Goal: Book appointment/travel/reservation

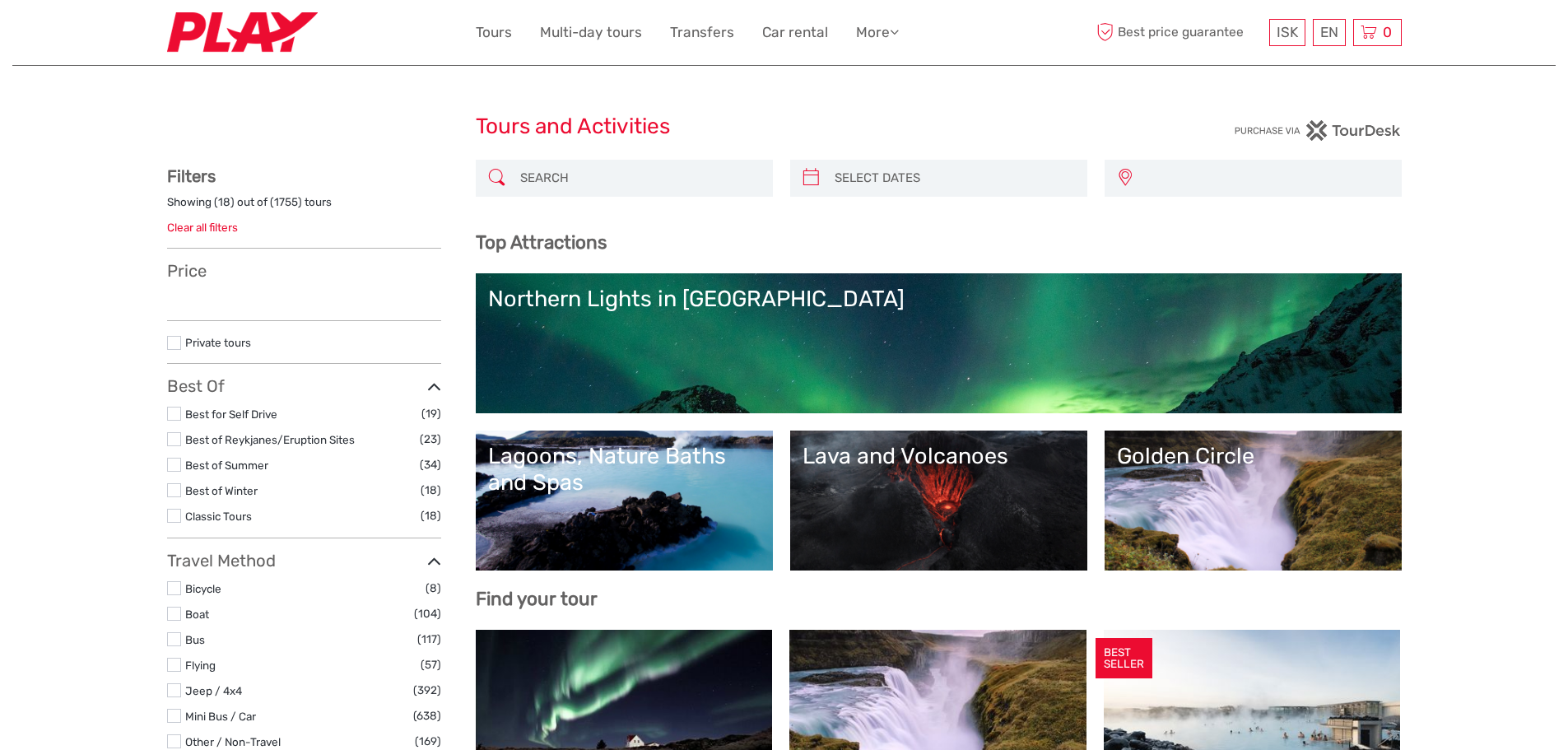
select select
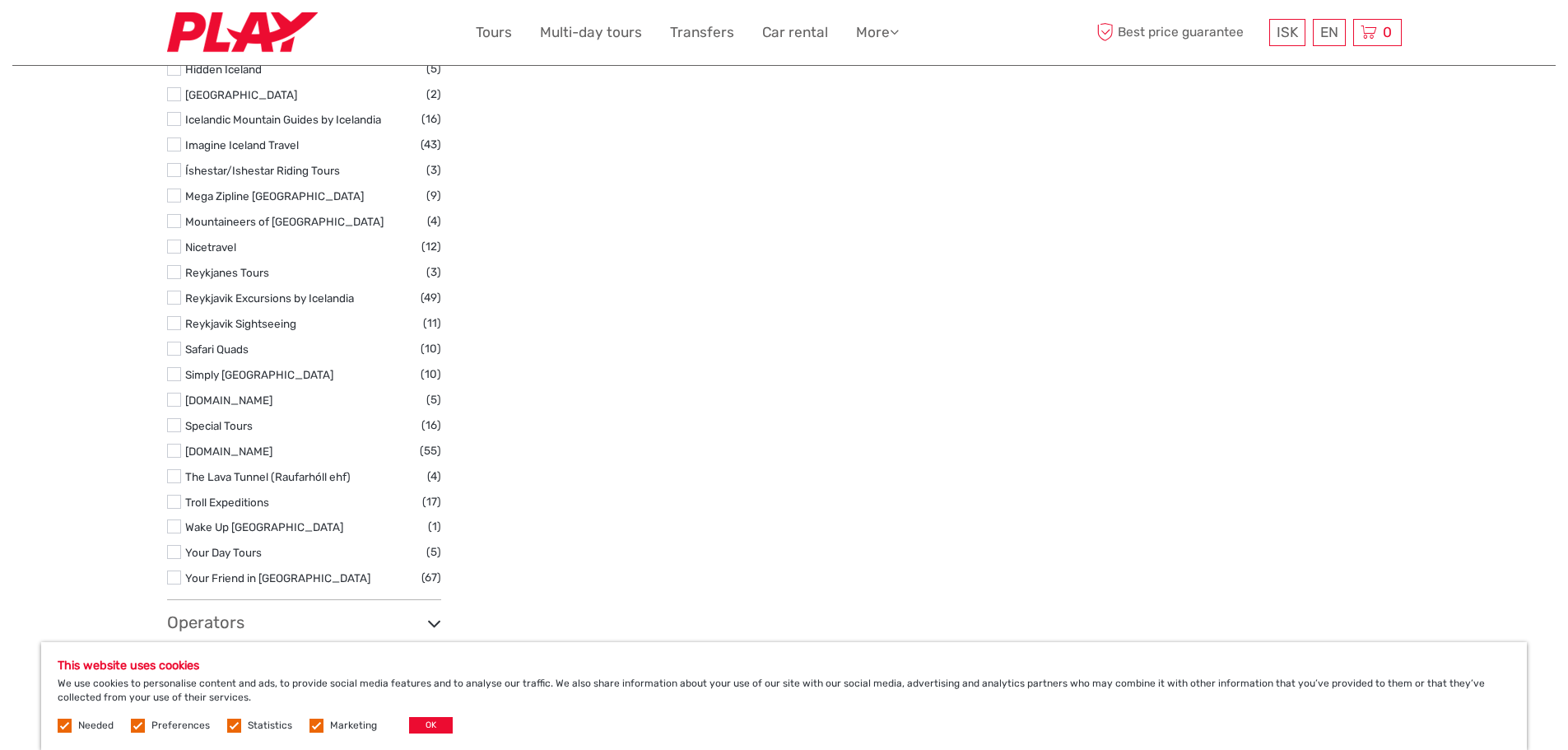
scroll to position [1921, 0]
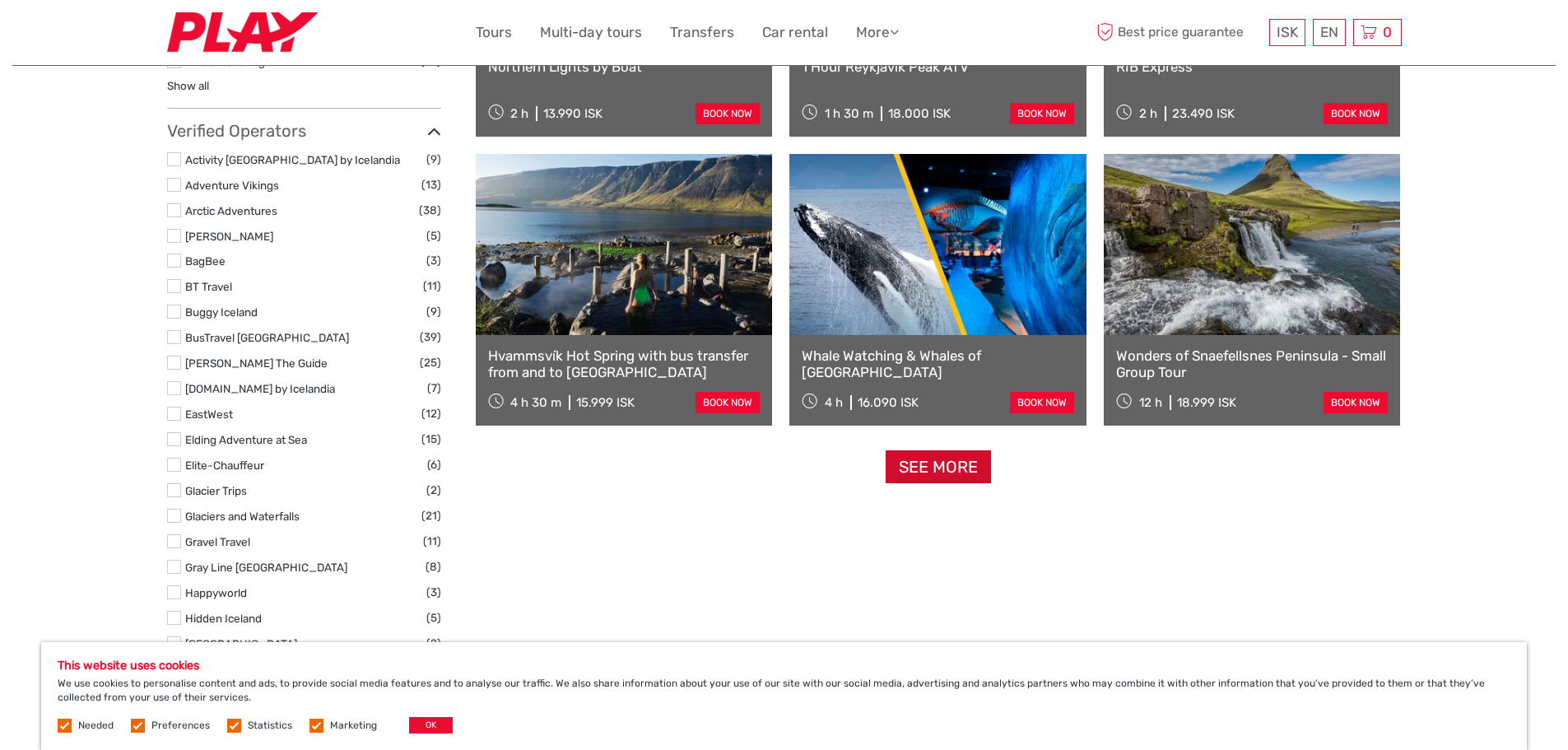
click at [948, 466] on link "See more" at bounding box center [938, 467] width 106 height 34
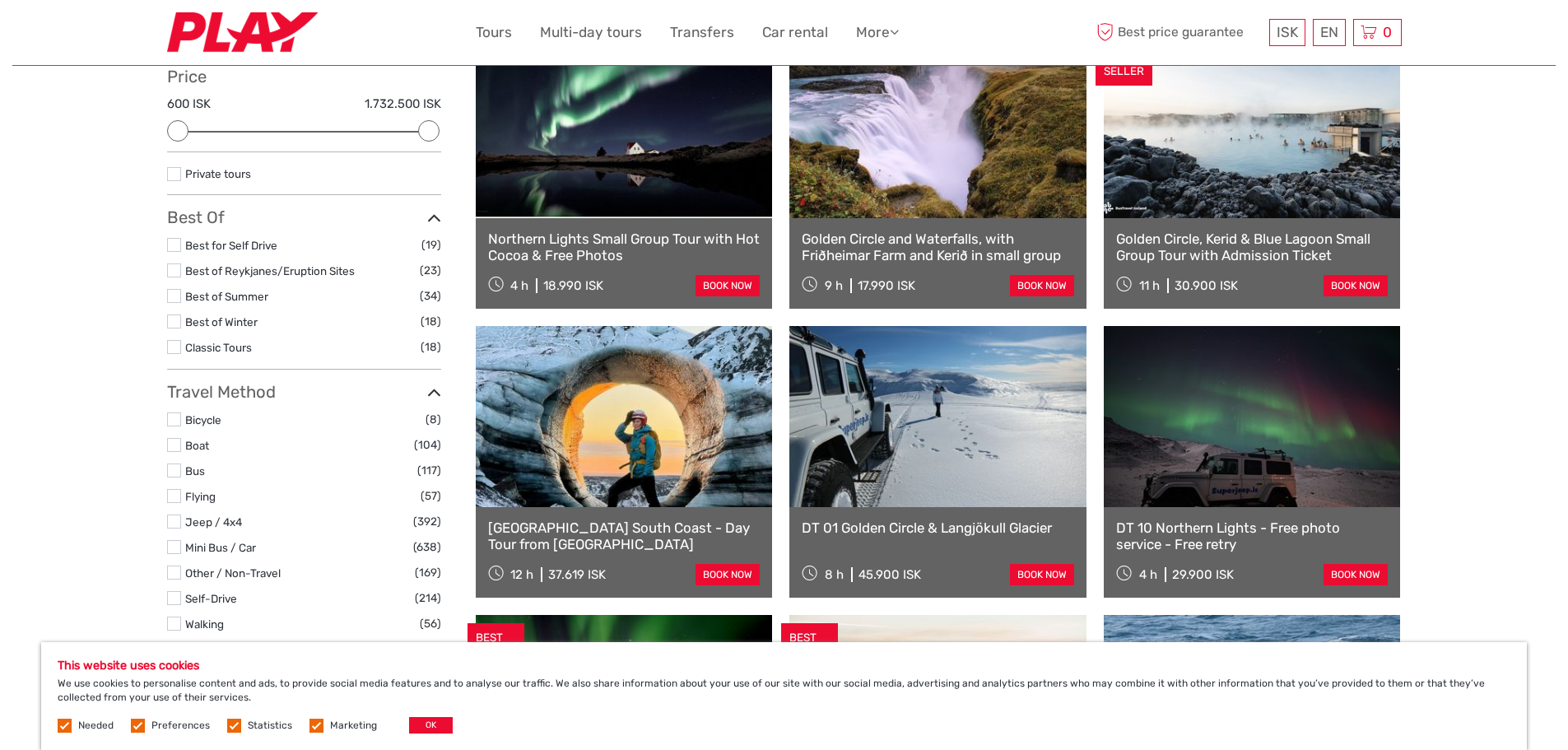
scroll to position [0, 0]
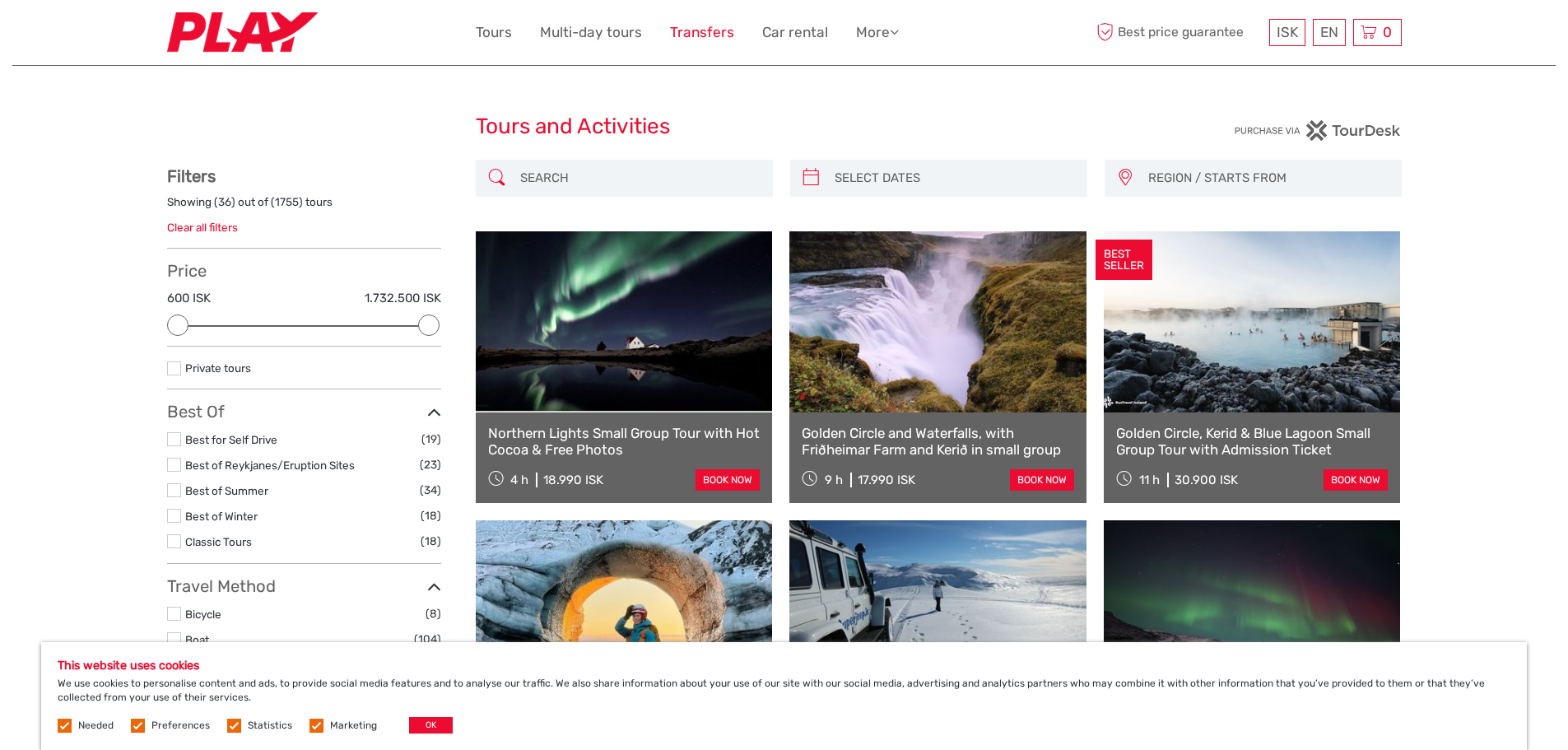
click at [691, 33] on link "Transfers" at bounding box center [702, 32] width 64 height 24
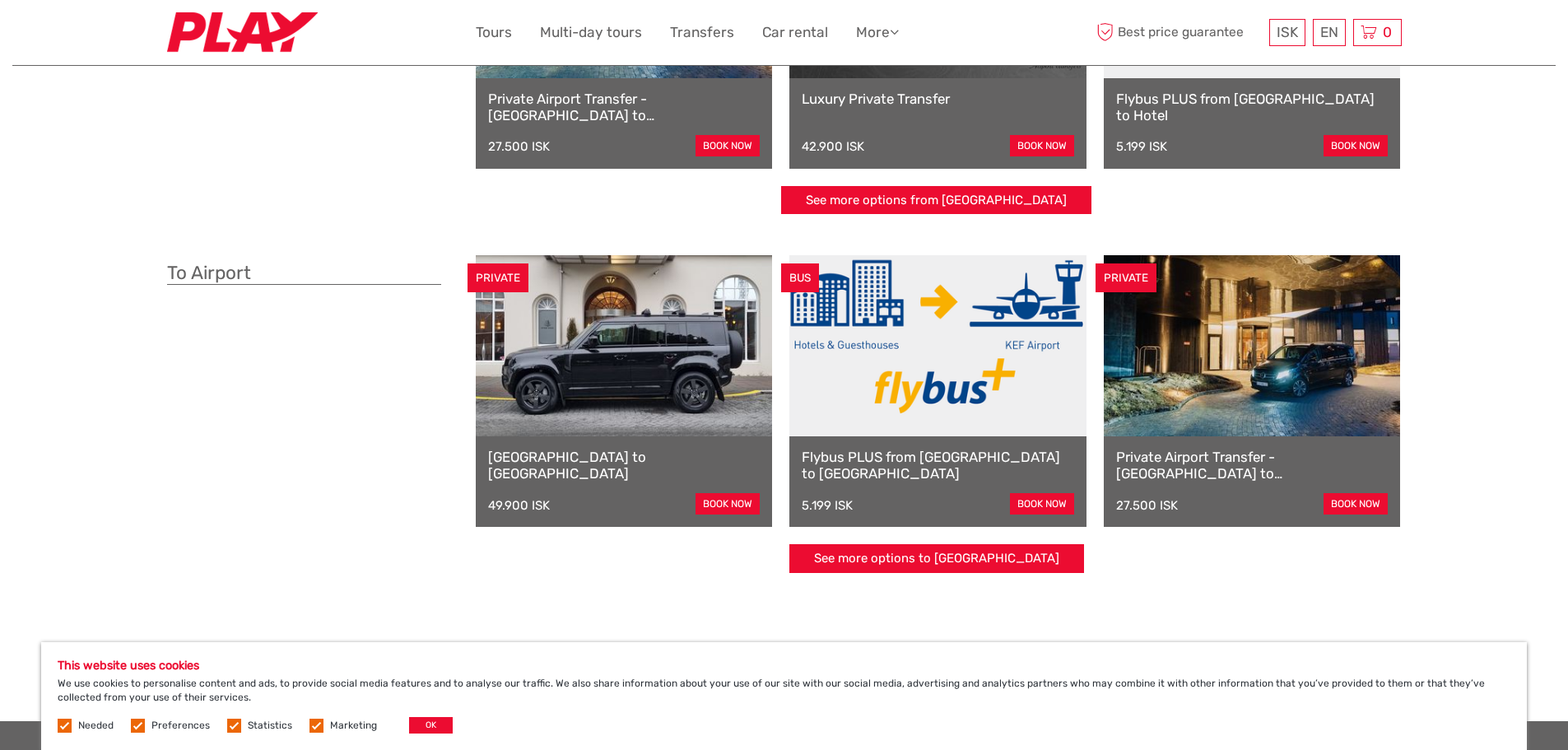
scroll to position [412, 0]
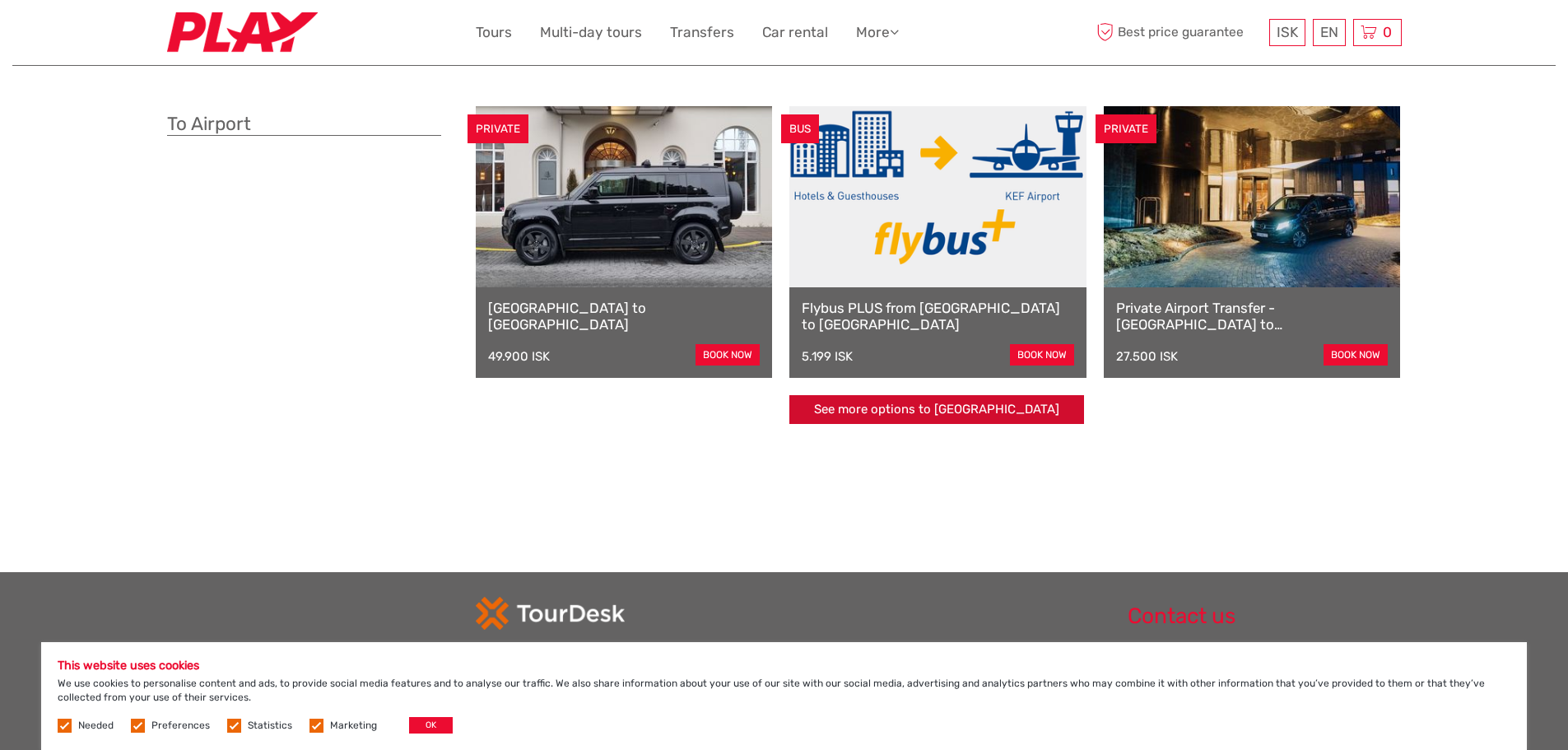
click at [1025, 409] on link "See more options to [GEOGRAPHIC_DATA]" at bounding box center [936, 409] width 295 height 29
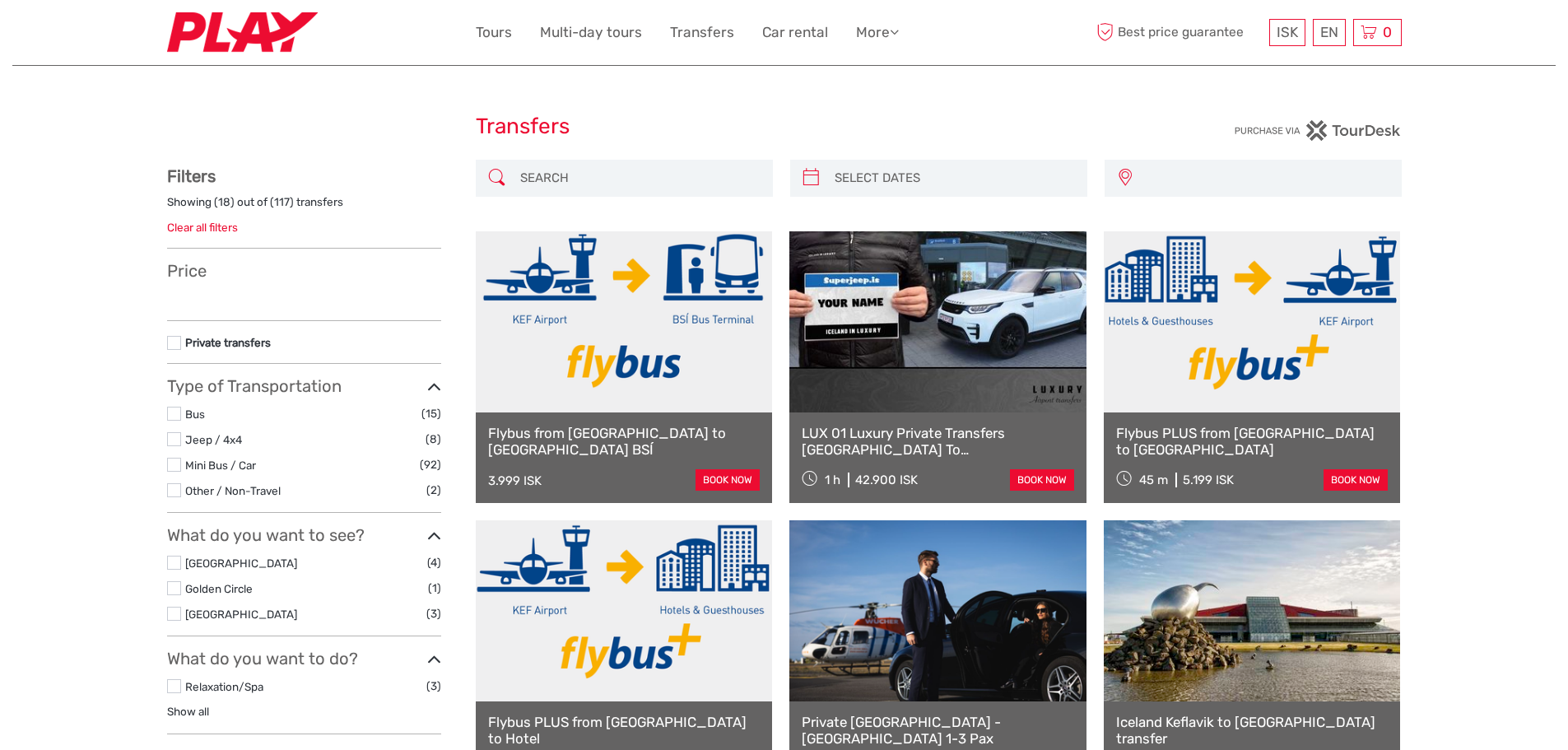
select select
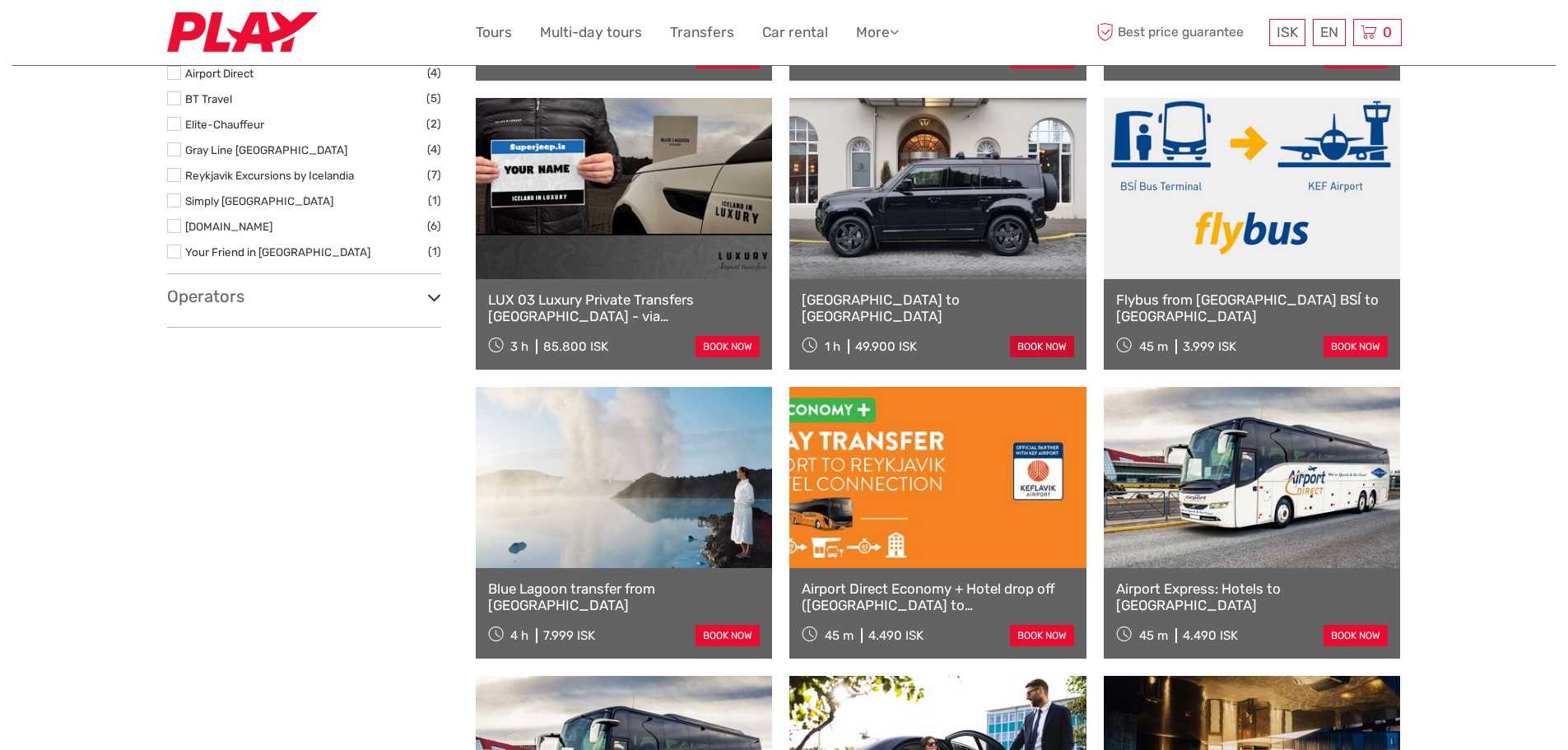
select select
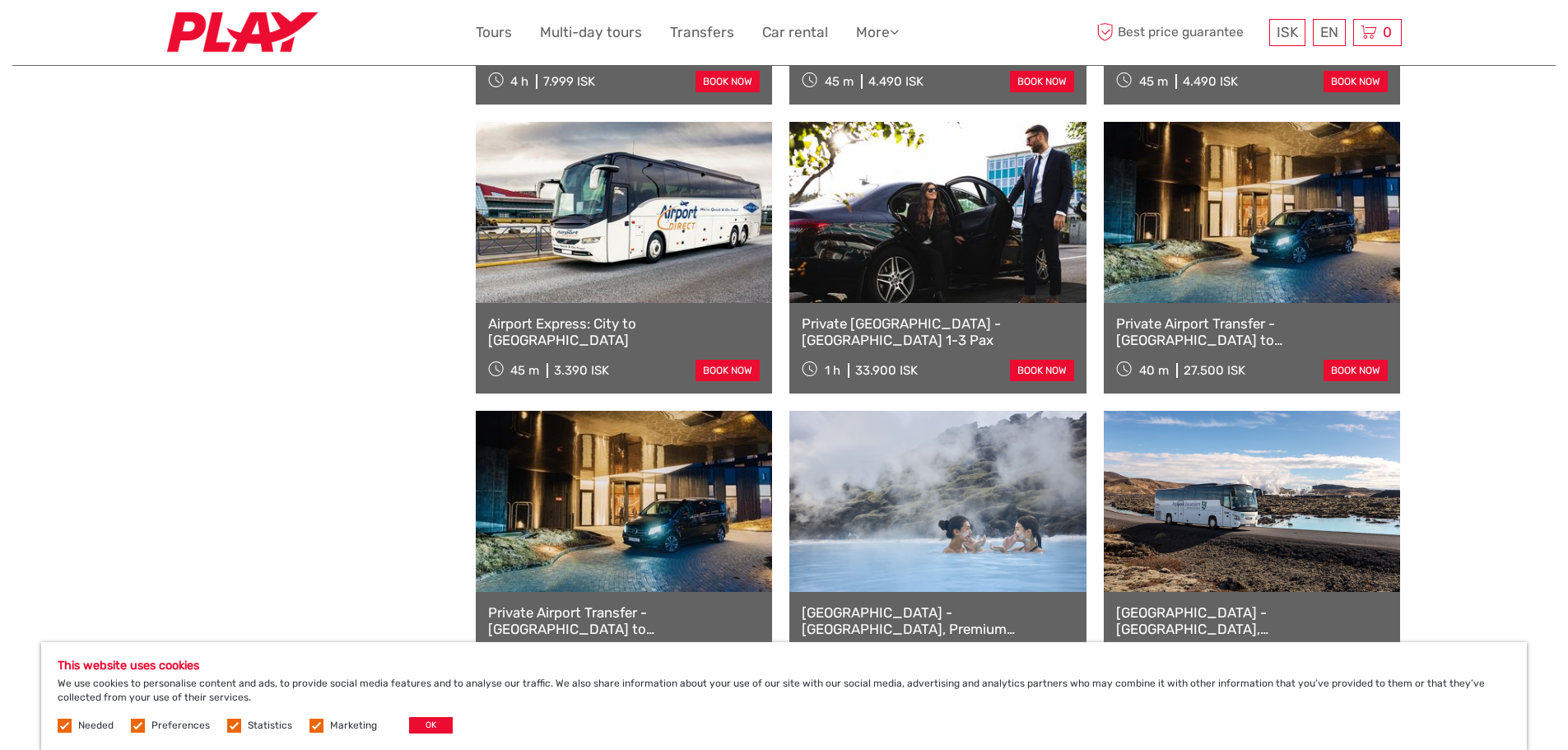
scroll to position [1123, 0]
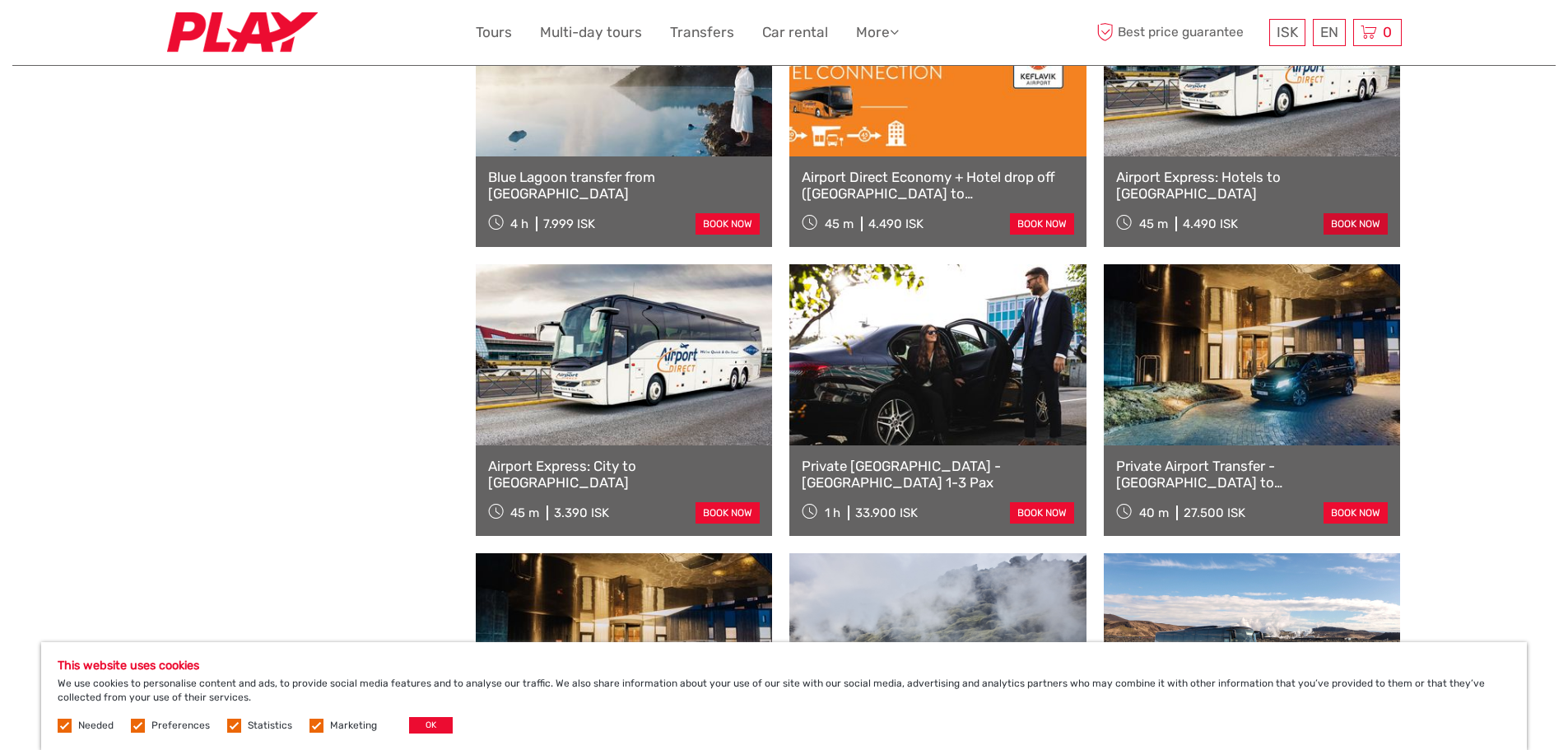
click at [1351, 223] on link "book now" at bounding box center [1355, 224] width 64 height 21
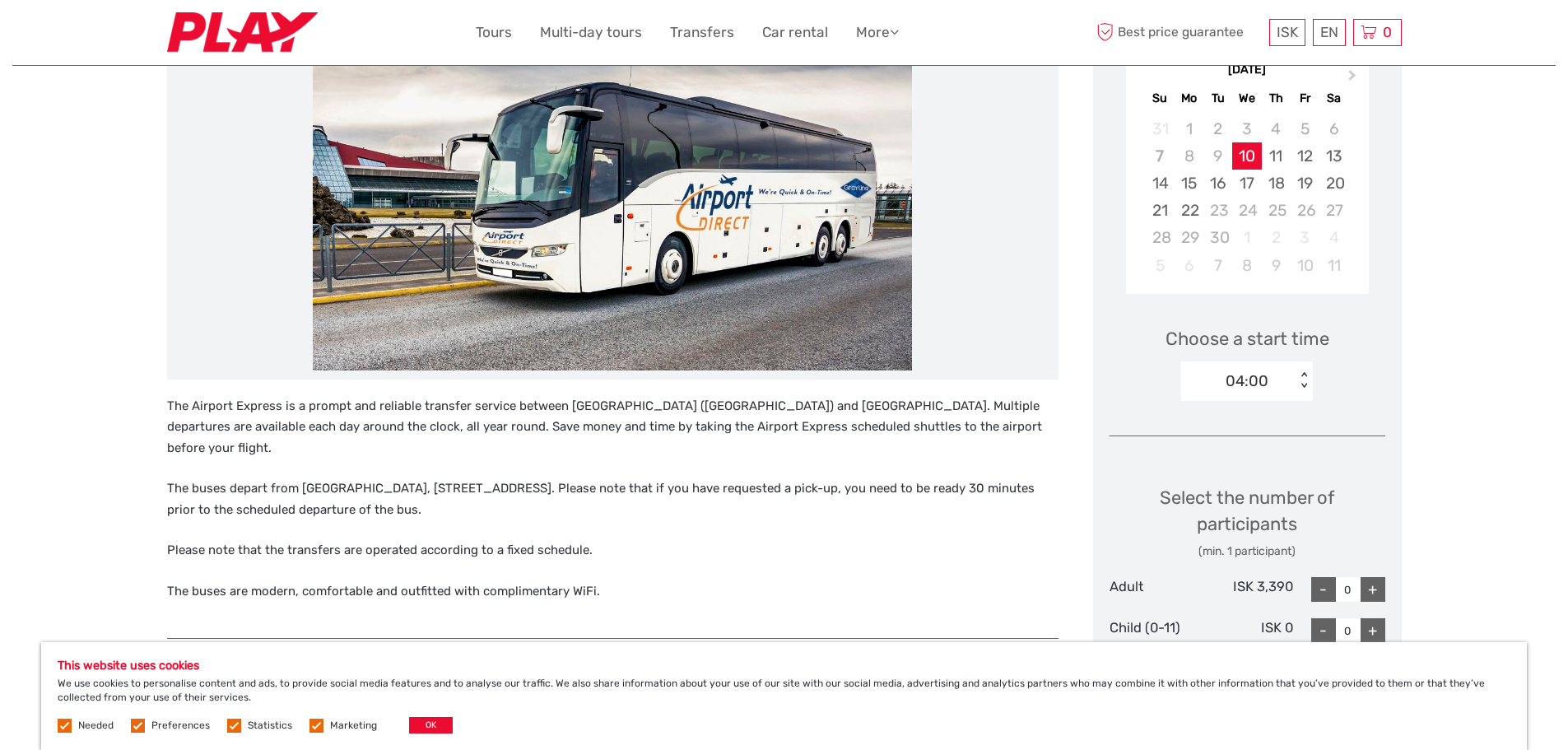
scroll to position [274, 0]
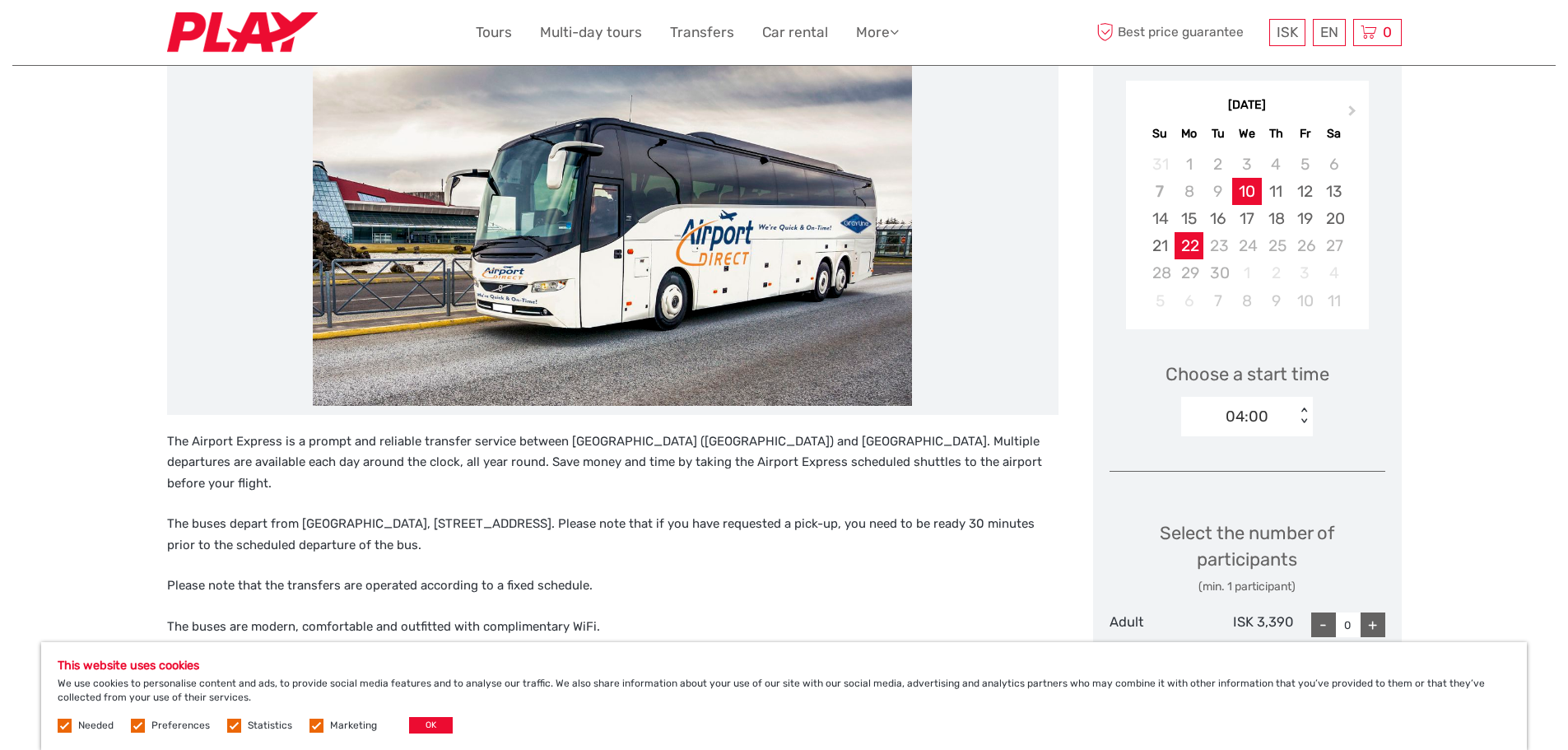
click at [1194, 239] on div "22" at bounding box center [1189, 246] width 29 height 27
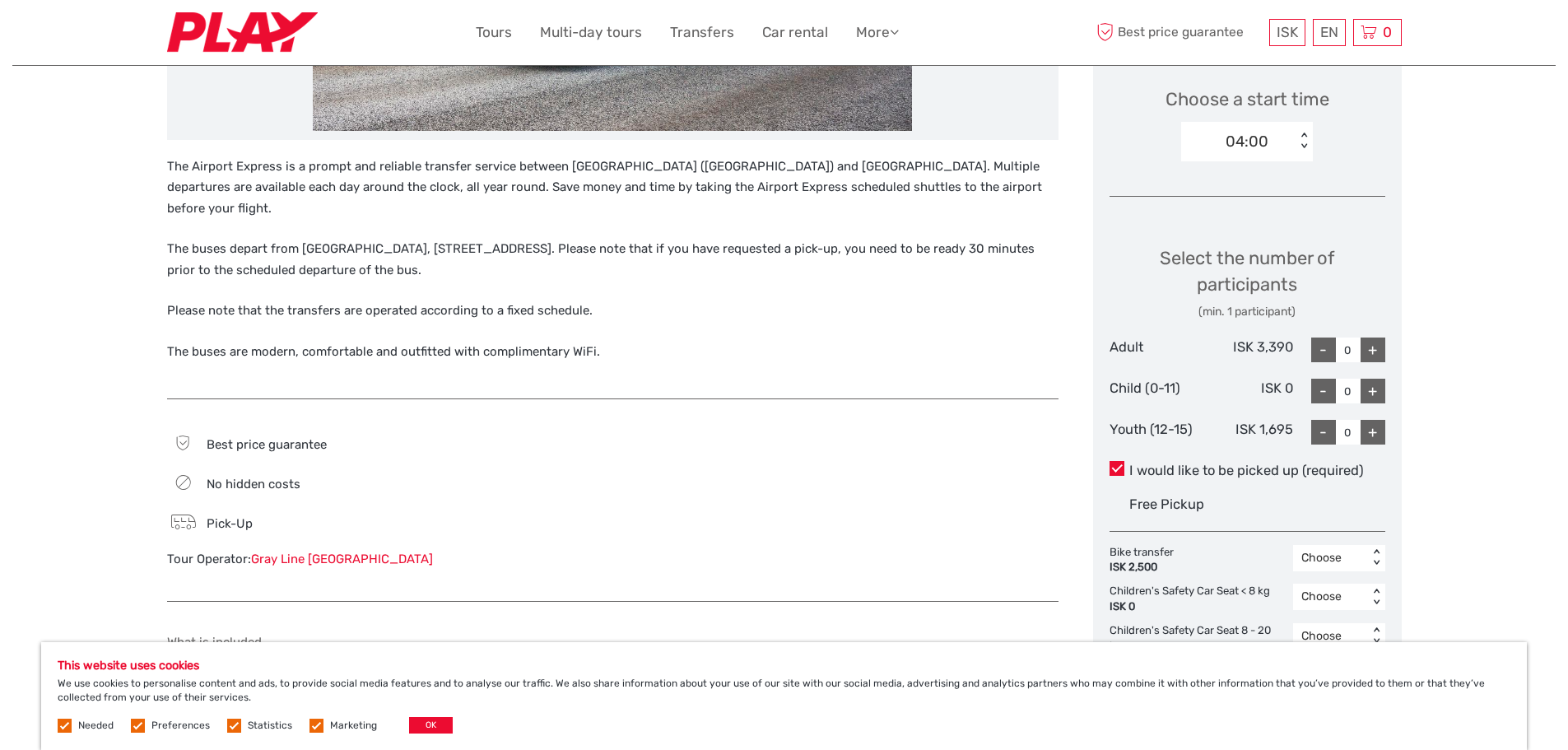
click at [1369, 346] on div "+" at bounding box center [1373, 350] width 25 height 25
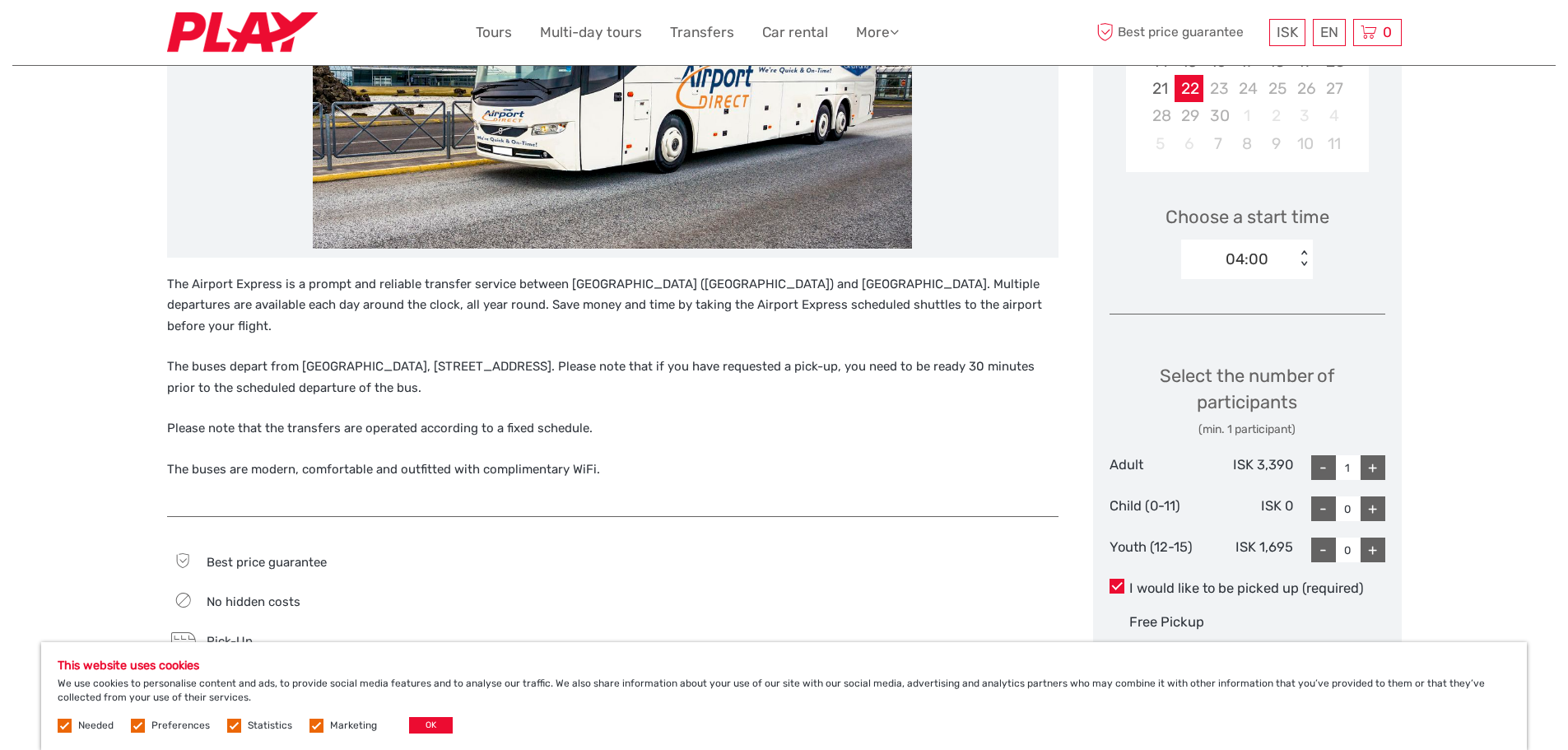
scroll to position [137, 0]
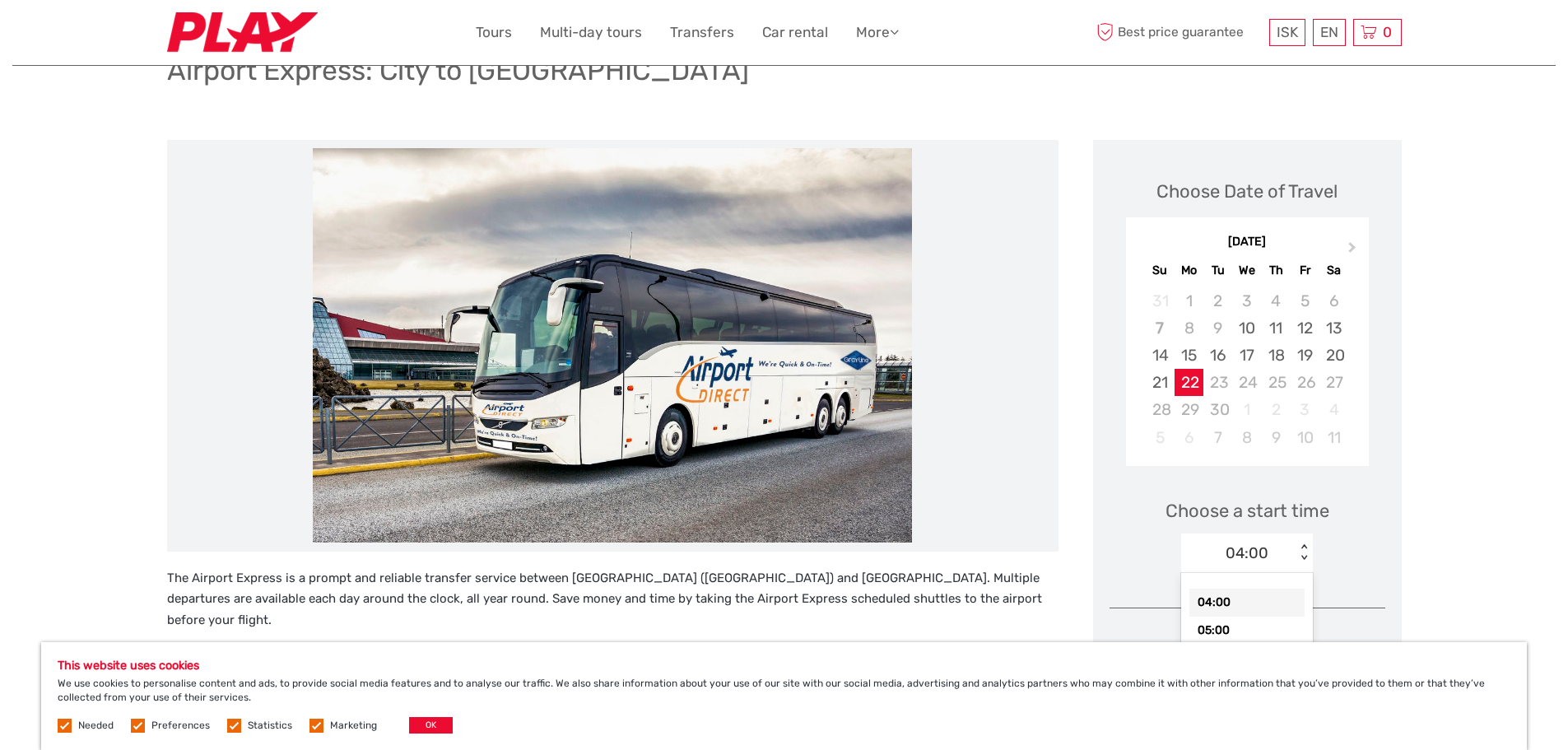
click at [1246, 555] on div "04:00" at bounding box center [1246, 553] width 43 height 21
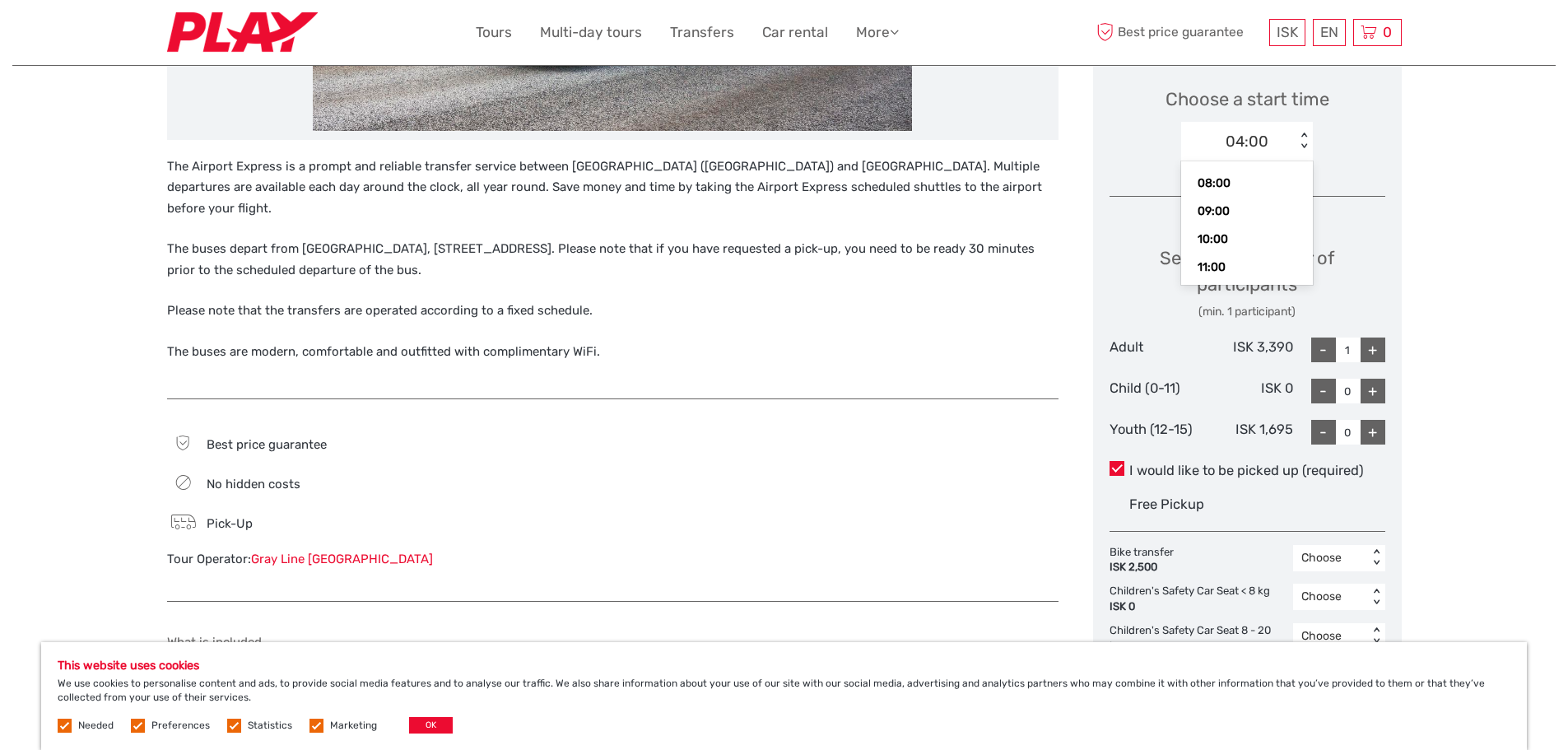
scroll to position [159, 0]
click at [1229, 228] on div "11:00" at bounding box center [1246, 227] width 115 height 28
type input "0"
